Goal: Task Accomplishment & Management: Manage account settings

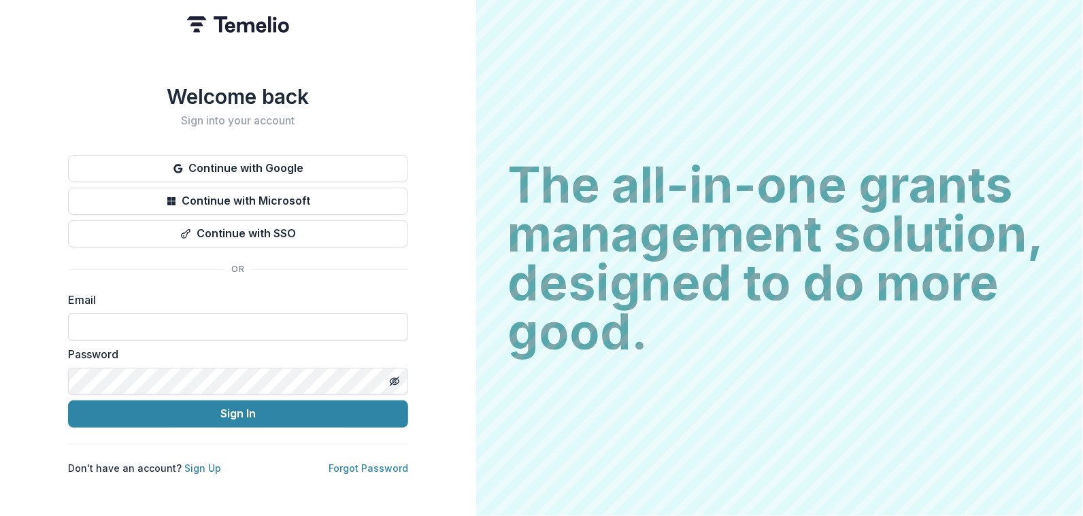
click at [182, 316] on input at bounding box center [238, 327] width 340 height 27
type input "**********"
click at [68, 401] on button "Sign In" at bounding box center [238, 414] width 340 height 27
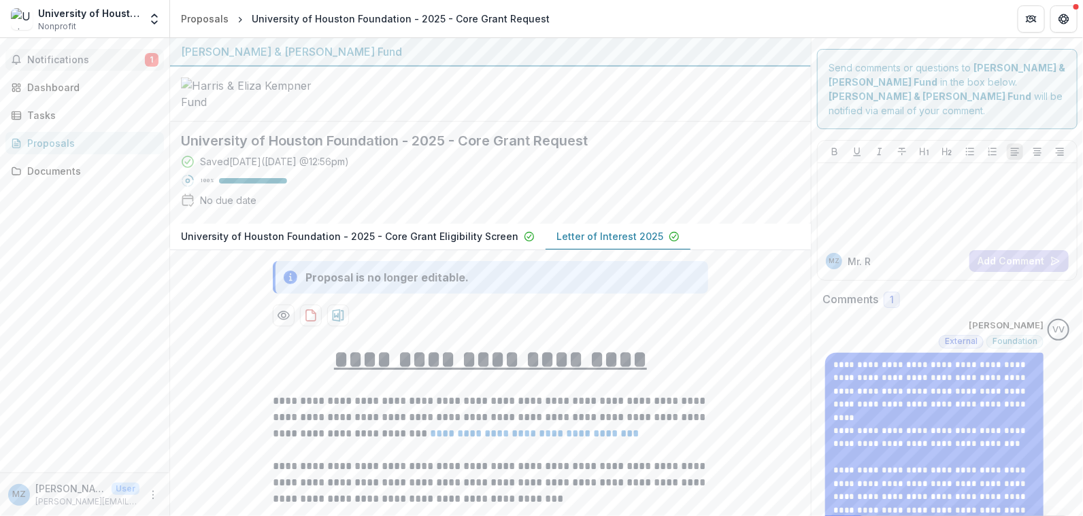
click at [74, 56] on span "Notifications" at bounding box center [86, 60] width 118 height 12
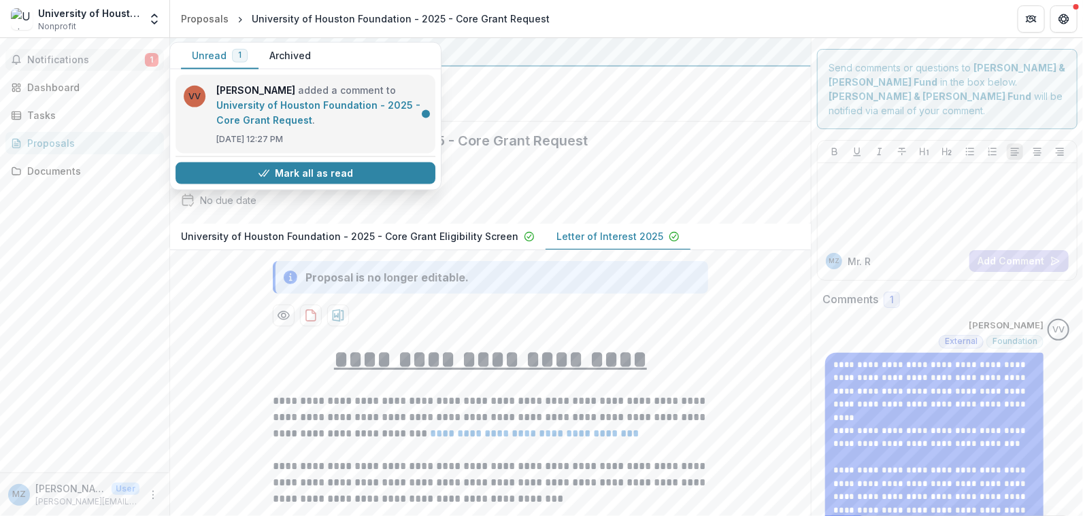
click at [245, 109] on link "University of Houston Foundation - 2025 - Core Grant Request" at bounding box center [318, 112] width 204 height 27
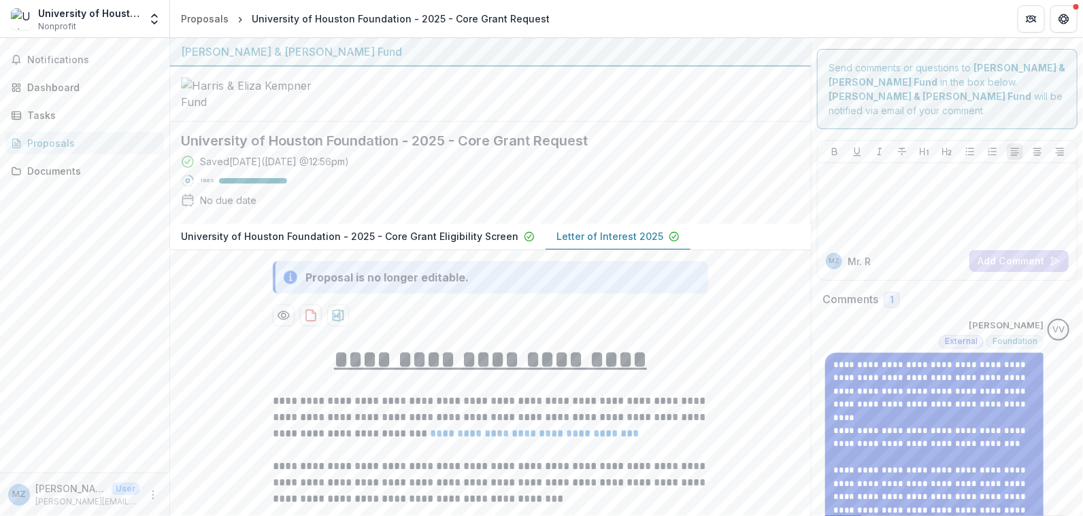
scroll to position [67, 0]
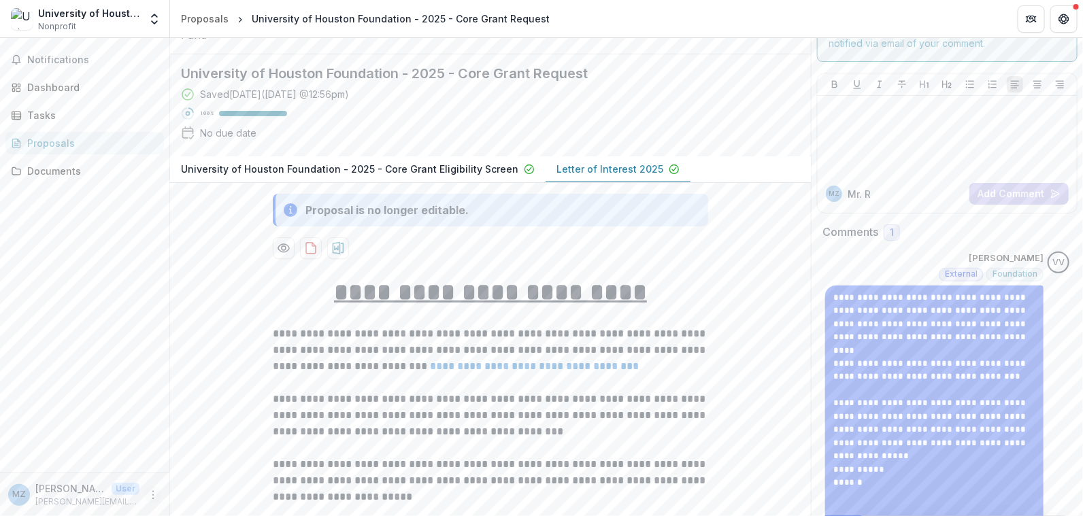
click at [154, 497] on icon "More" at bounding box center [153, 495] width 11 height 11
click at [202, 488] on button "Logout" at bounding box center [243, 488] width 146 height 22
